Goal: Use online tool/utility: Utilize a website feature to perform a specific function

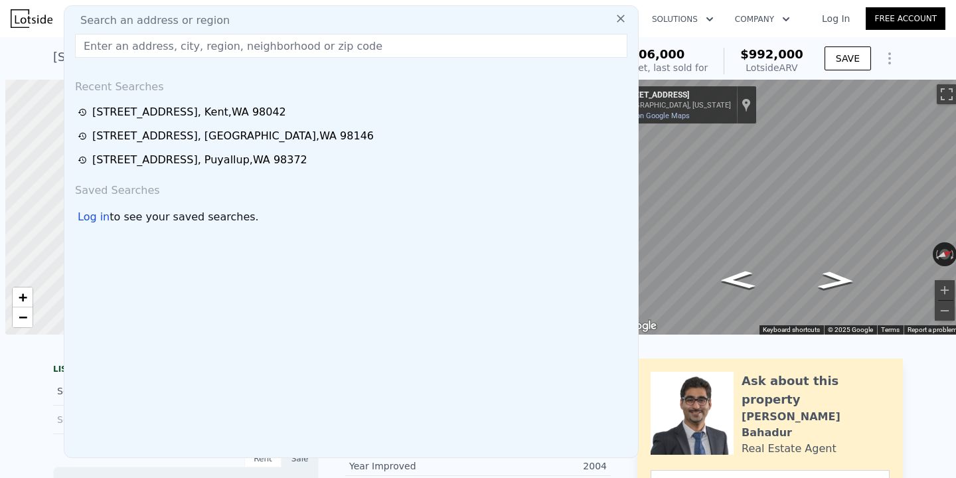
scroll to position [0, 5]
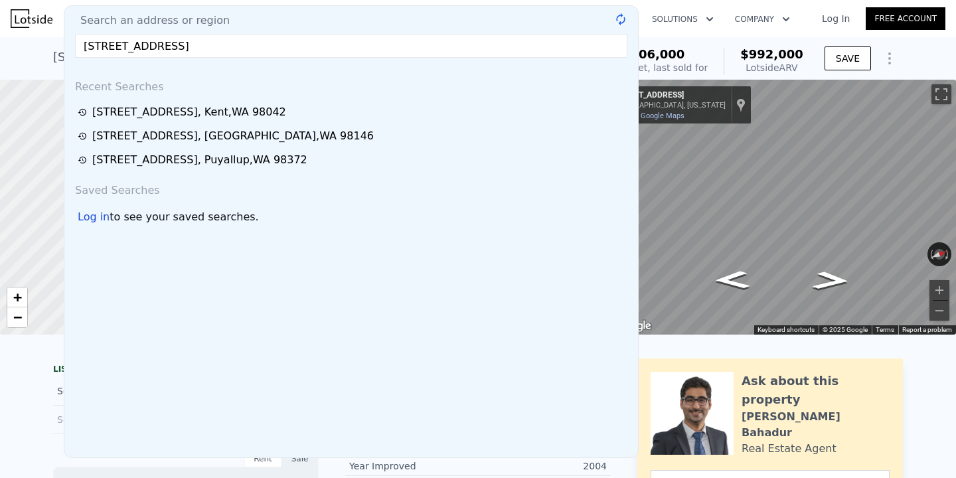
type input "[STREET_ADDRESS]"
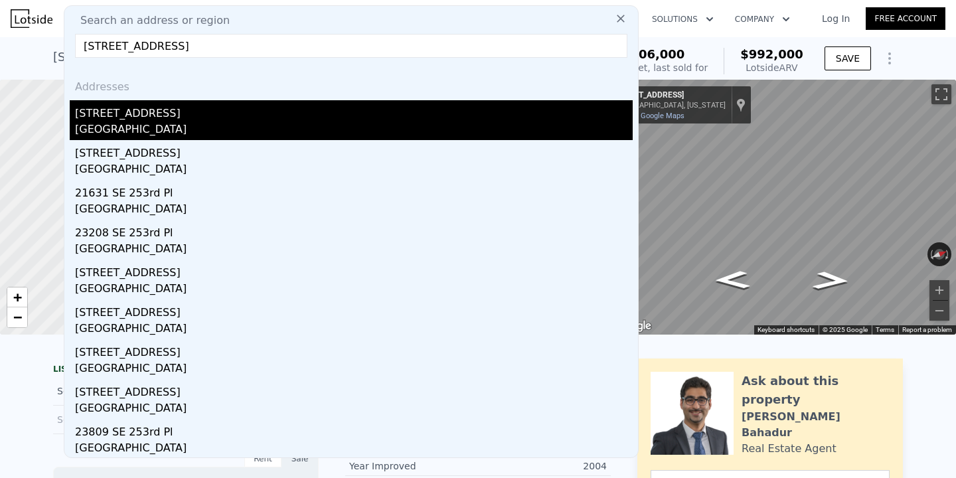
click at [206, 127] on div "[GEOGRAPHIC_DATA]" at bounding box center [354, 130] width 558 height 19
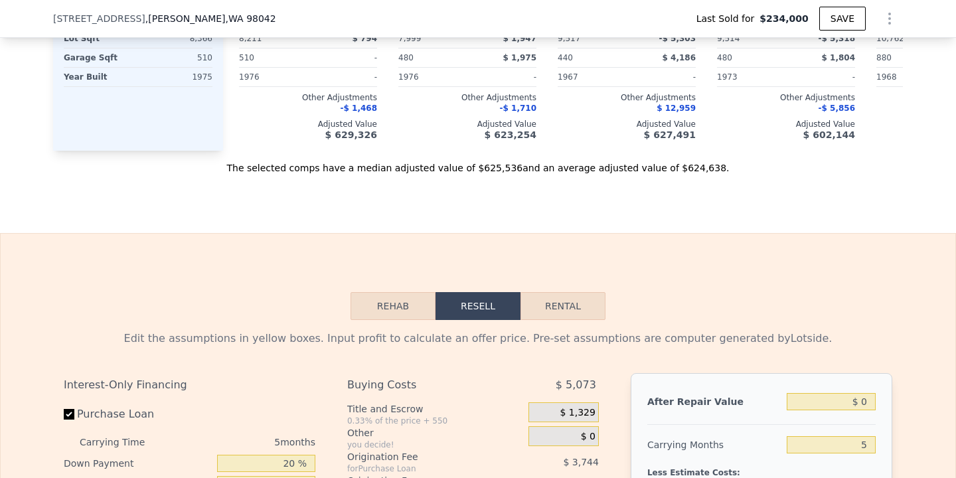
scroll to position [1824, 0]
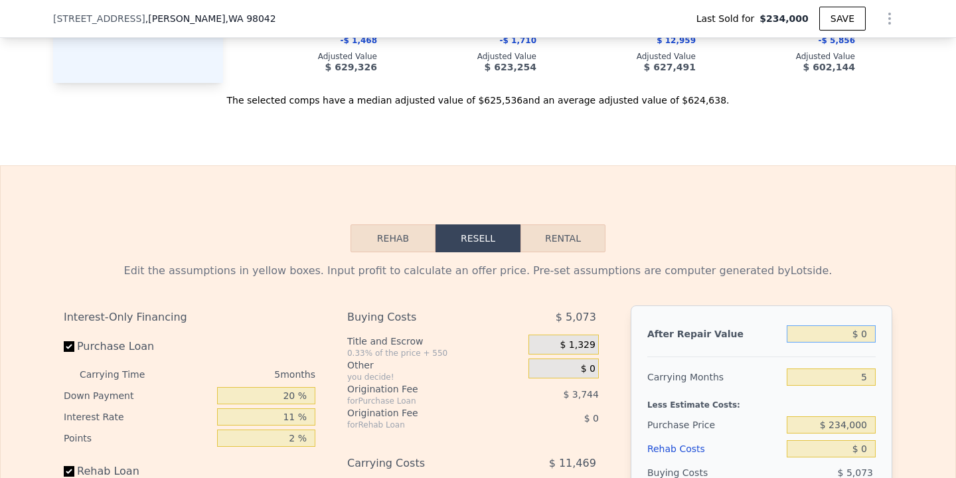
click at [861, 335] on input "$ 0" at bounding box center [830, 333] width 89 height 17
type input "$ 60"
type input "-$ 251,037"
type input "$ 640"
type input "-$ 250,498"
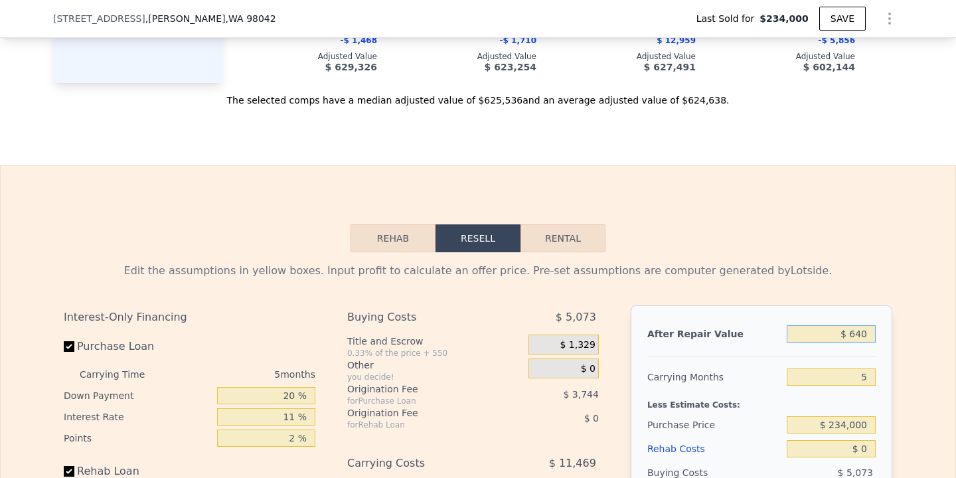
type input "$ 6,400"
type input "-$ 245,158"
type input "$ 64,000"
type input "-$ 191,751"
type input "$ 640,000"
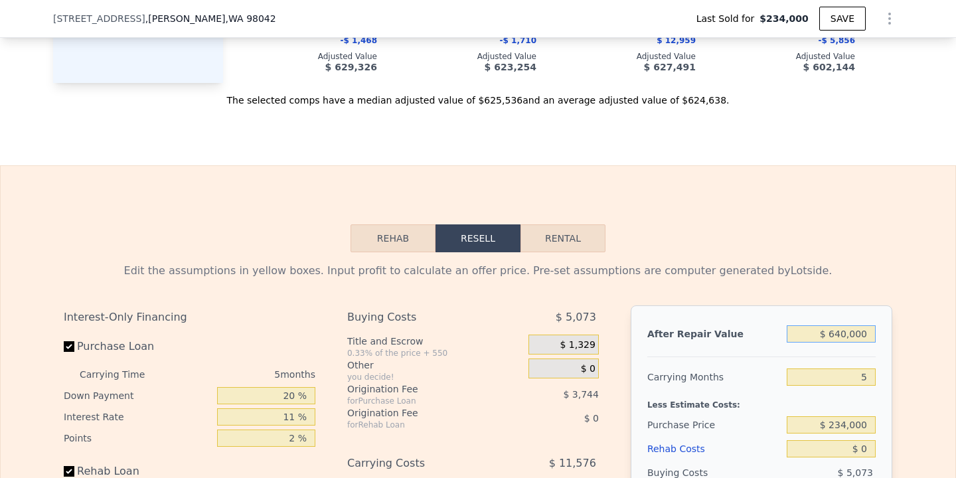
type input "$ 342,318"
type input "$ 640,000"
click at [869, 372] on input "5" at bounding box center [830, 376] width 89 height 17
type input "3"
type input "$ 347,333"
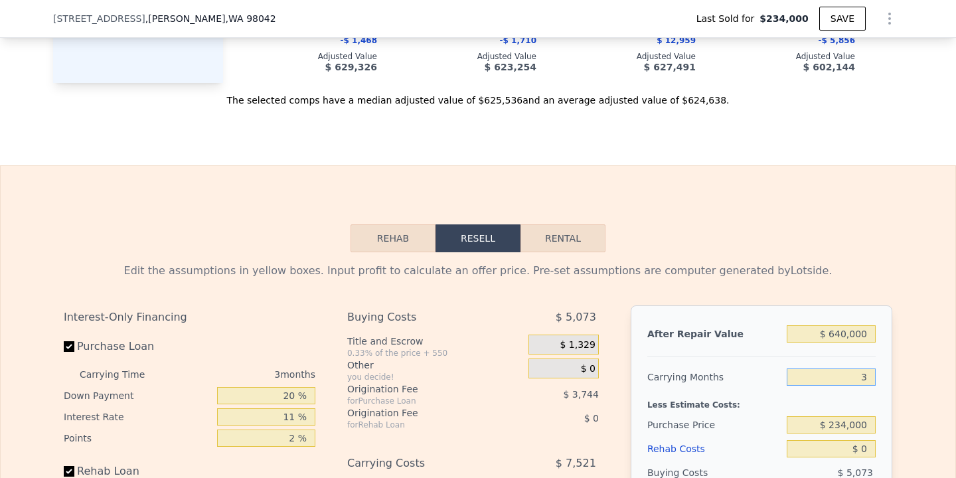
type input "3"
click at [846, 418] on input "$ 234,000" at bounding box center [830, 424] width 89 height 17
type input "$ 500,000"
click at [865, 449] on input "$ 0" at bounding box center [830, 448] width 89 height 17
type input "$ 70,338"
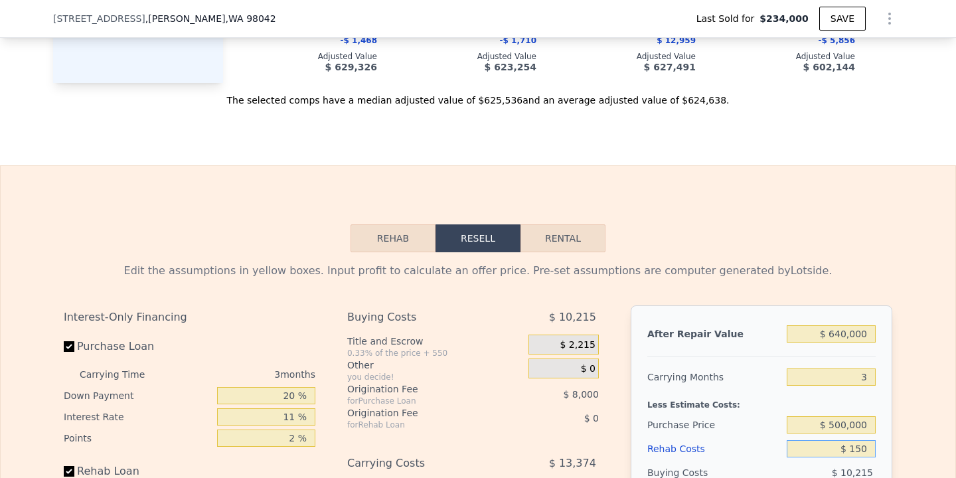
type input "$ 1,500"
type input "$ 68,781"
type input "$ 15,000"
type input "$ 54,768"
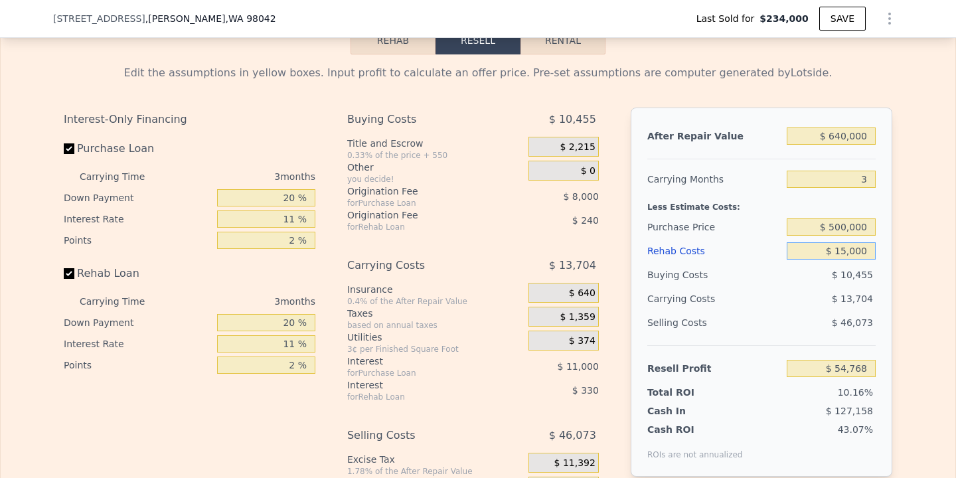
scroll to position [2048, 0]
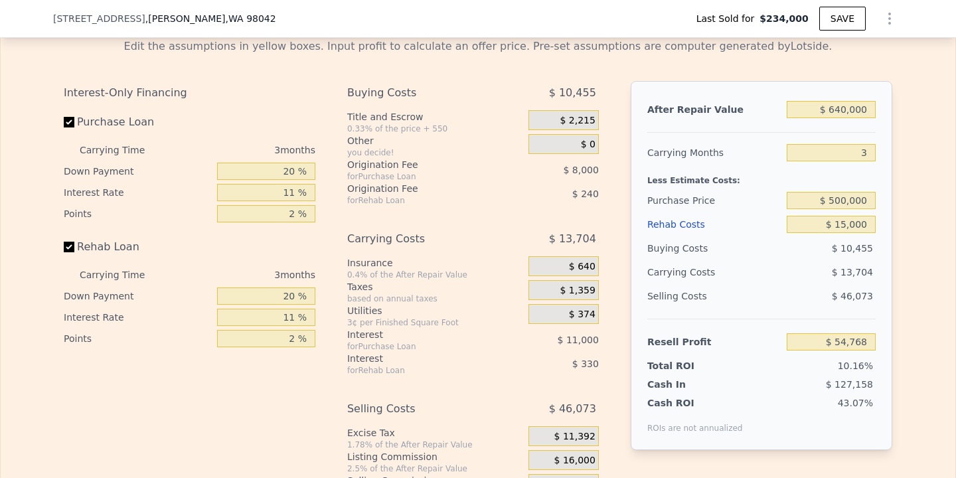
click at [917, 416] on div "Edit the assumptions in yellow boxes. Input profit to calculate an offer price.…" at bounding box center [478, 275] width 954 height 494
click at [842, 202] on input "$ 500,000" at bounding box center [830, 200] width 89 height 17
click at [847, 224] on input "$ 15,000" at bounding box center [830, 224] width 89 height 17
type input "$ 1,000"
type input "$ 69,301"
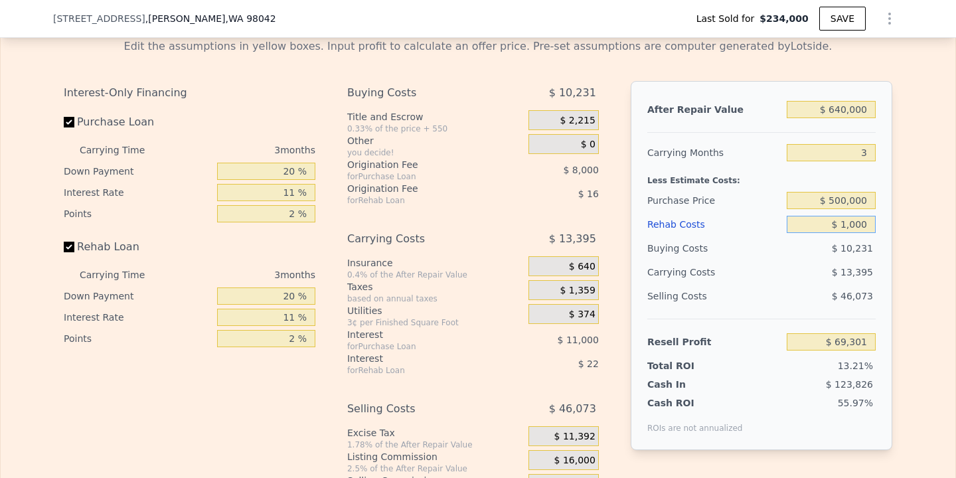
type input "$ 10,000"
type input "$ 59,959"
type input "$ 10,000"
click at [918, 260] on div "Edit the assumptions in yellow boxes. Input profit to calculate an offer price.…" at bounding box center [478, 275] width 954 height 494
click at [838, 195] on input "$ 500,000" at bounding box center [830, 200] width 89 height 17
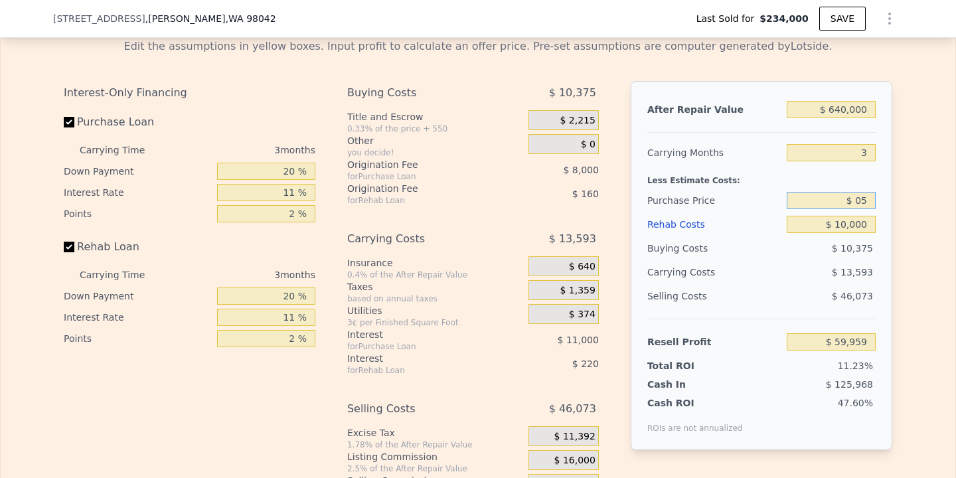
type input "$ 0"
click at [888, 236] on div "After Repair Value $ 640,000 Carrying Months 3 Less Estimate Costs: Purchase Pr…" at bounding box center [762, 265] width 262 height 369
click at [840, 198] on input "$ 500,000" at bounding box center [830, 200] width 89 height 17
type input "$ 550,000"
click at [955, 247] on div "Rehab Resell Rental Edit the assumptions in yellow boxes. Input profit to calcu…" at bounding box center [478, 261] width 956 height 640
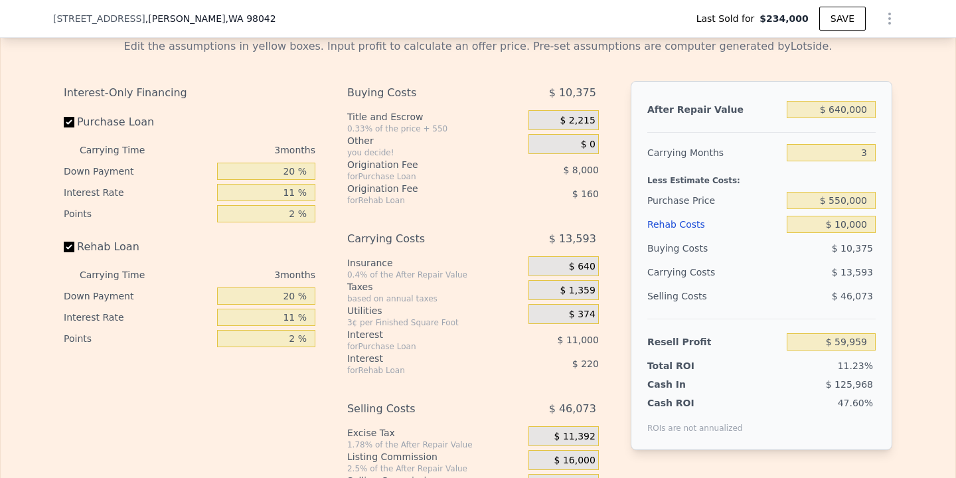
type input "$ 7,894"
click at [847, 200] on input "$ 550,000" at bounding box center [830, 200] width 89 height 17
type input "$ 624,000"
type input "5"
type input "$ 0"
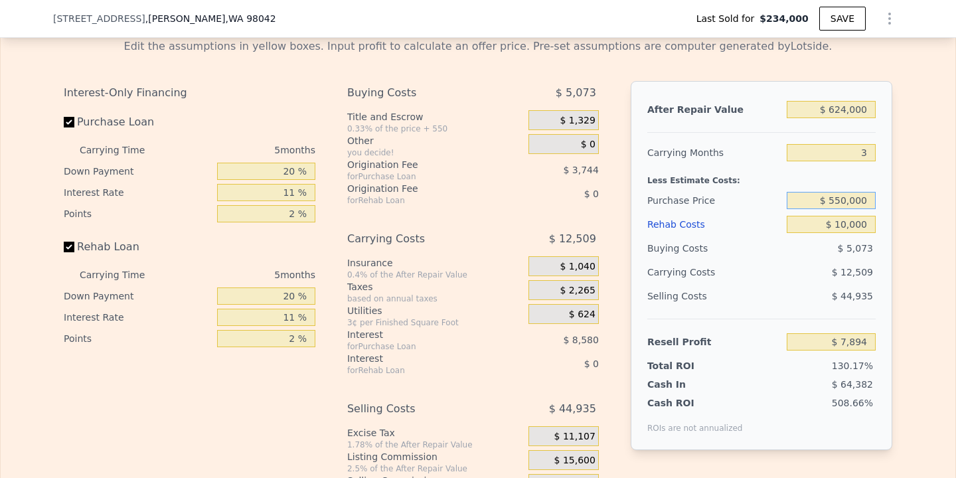
type input "$ 327,483"
type input "$ 480,000"
click at [871, 222] on input "$ 0" at bounding box center [830, 224] width 89 height 17
type input "$ 67,708"
type input "$ 2"
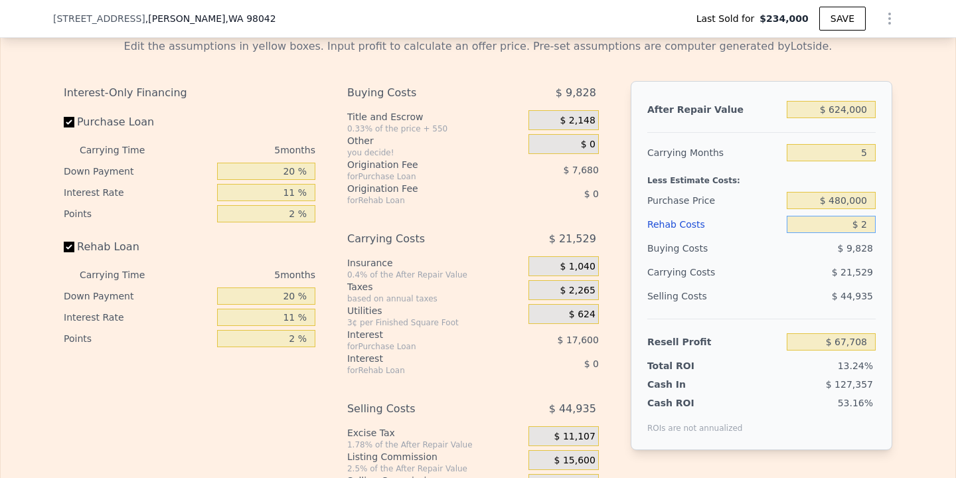
type input "$ 67,706"
type input "$ 20"
type input "$ 67,688"
type input "$ 200"
type input "$ 67,500"
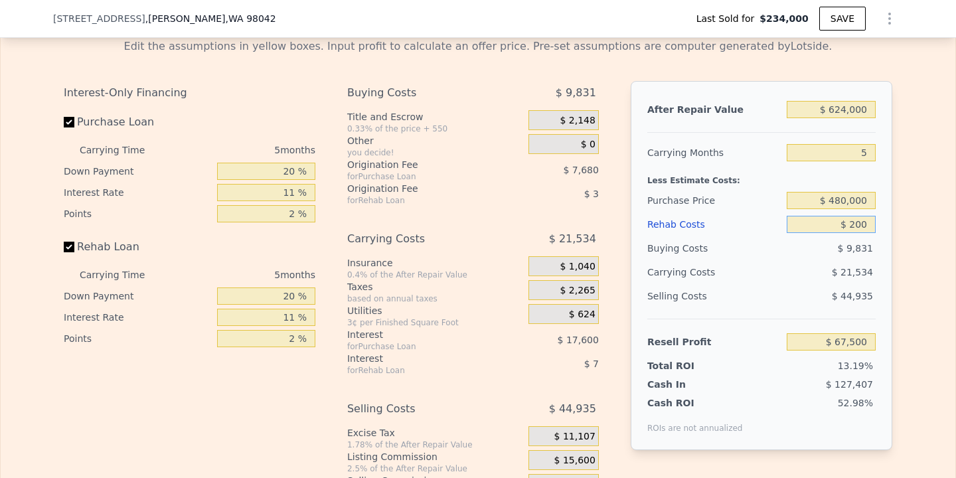
type input "$ 2,000"
type input "$ 65,601"
type input "$ 20,000"
type input "$ 46,653"
type input "$ 20,000"
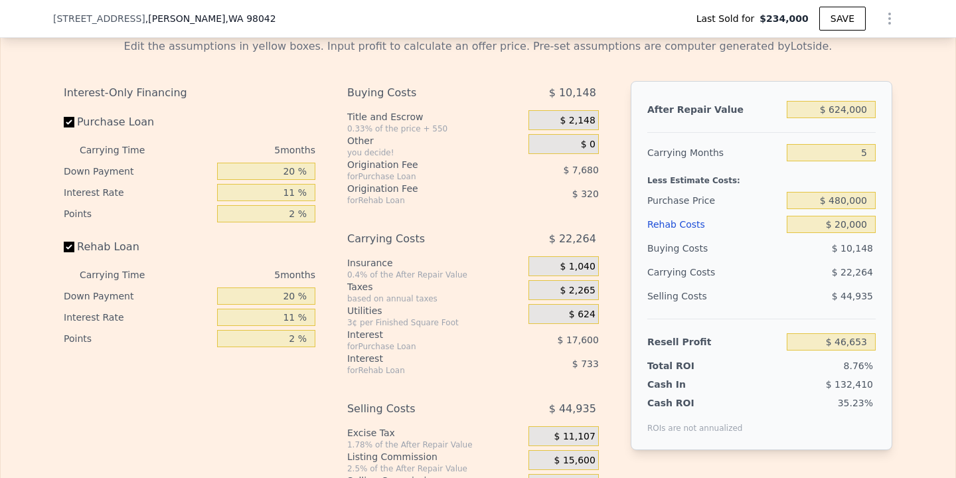
click at [905, 256] on div "Edit the assumptions in yellow boxes. Input profit to calculate an offer price.…" at bounding box center [478, 275] width 954 height 494
click at [842, 108] on input "$ 624,000" at bounding box center [830, 109] width 89 height 17
type input "$ 6,000"
type input "-$ 526,359"
type input "$ 000"
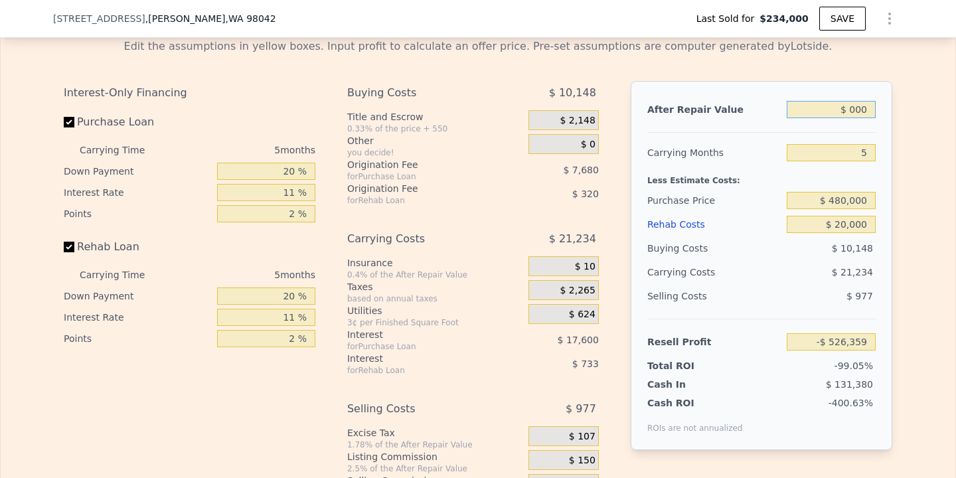
type input "-$ 531,922"
type input "$ 6,000"
type input "-$ 526,359"
type input "$ 63,000"
type input "-$ 473,508"
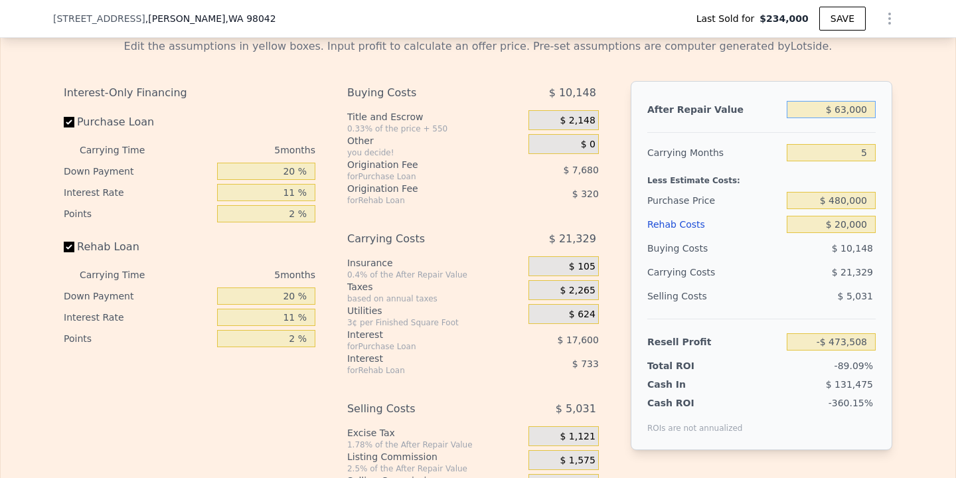
type input "$ 634,000"
type input "$ 55,925"
type input "$ 63,000"
type input "-$ 473,508"
type input "$ 6,000"
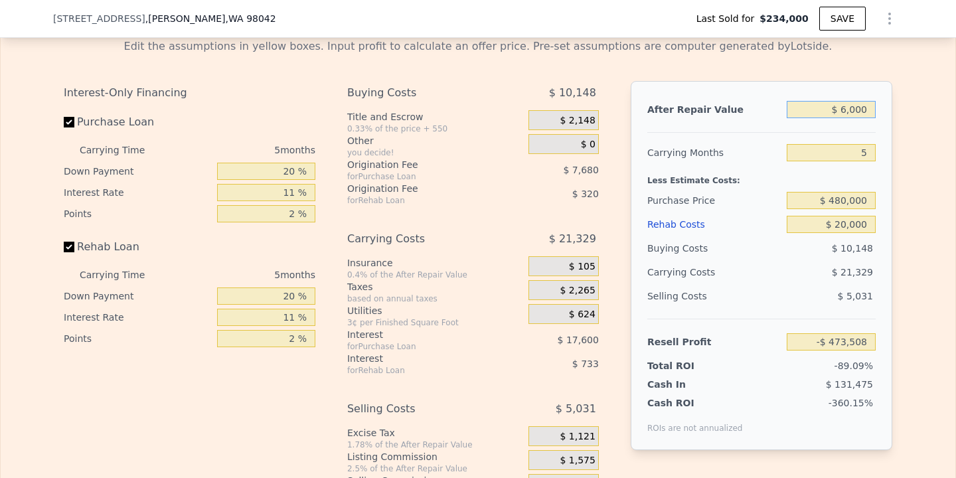
type input "-$ 526,359"
type input "$ 64,000"
type input "-$ 472,581"
type input "$ 640,000"
type input "$ 61,488"
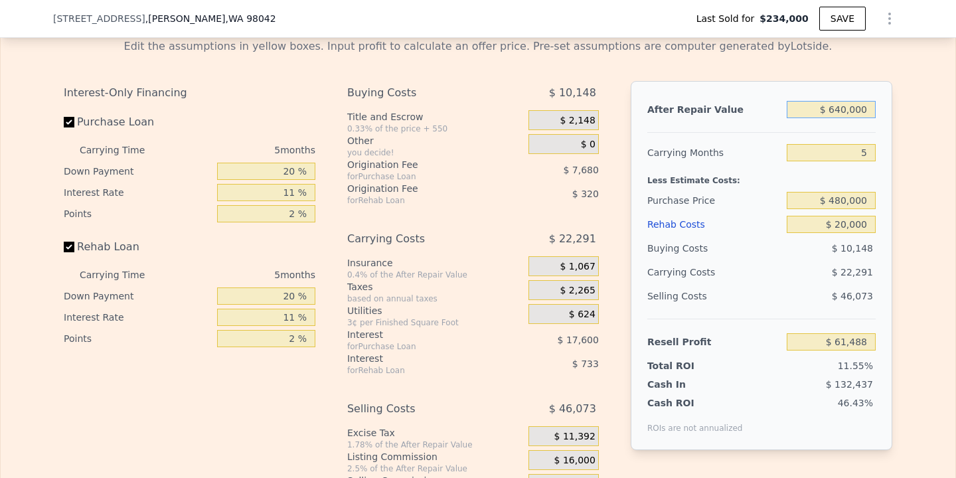
type input "$ 640,000"
click at [917, 171] on div "Edit the assumptions in yellow boxes. Input profit to calculate an offer price.…" at bounding box center [478, 275] width 954 height 494
click at [844, 195] on input "$ 480,000" at bounding box center [830, 200] width 89 height 17
click at [849, 222] on input "$ 20,000" at bounding box center [830, 224] width 89 height 17
click at [844, 222] on input "$ 20,000" at bounding box center [830, 224] width 89 height 17
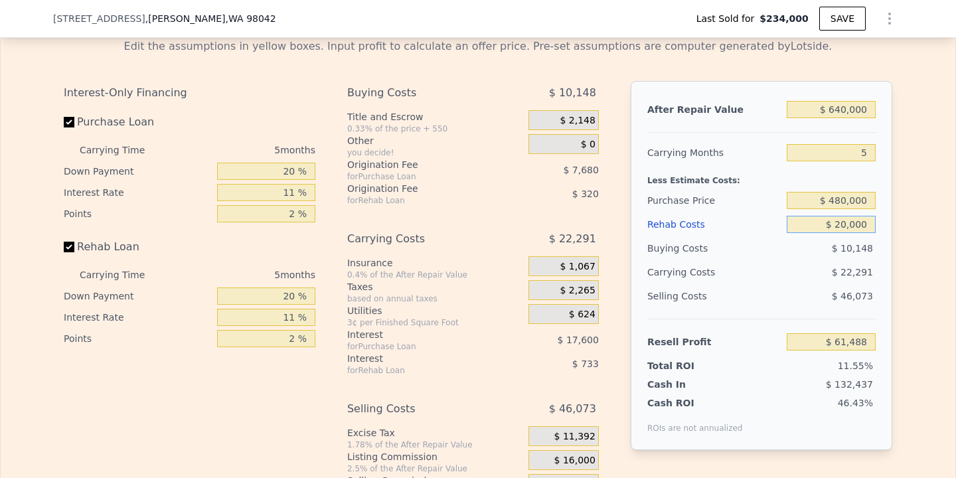
type input "$ 0000"
type input "$ 82,543"
type input "$ 1,000"
type input "$ 81,492"
type input "$ 10,000"
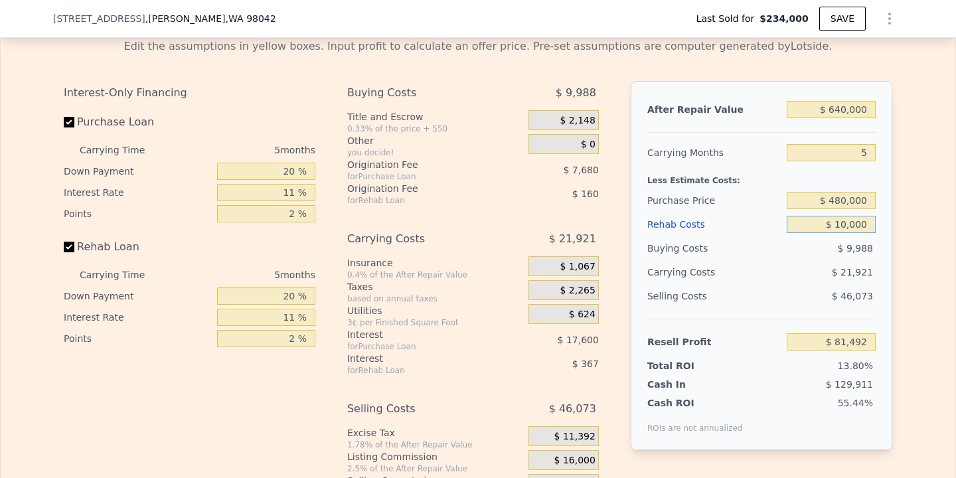
type input "$ 72,018"
type input "$ 10,000"
click at [948, 373] on div "Edit the assumptions in yellow boxes. Input profit to calculate an offer price.…" at bounding box center [478, 275] width 954 height 494
